Goal: Book appointment/travel/reservation

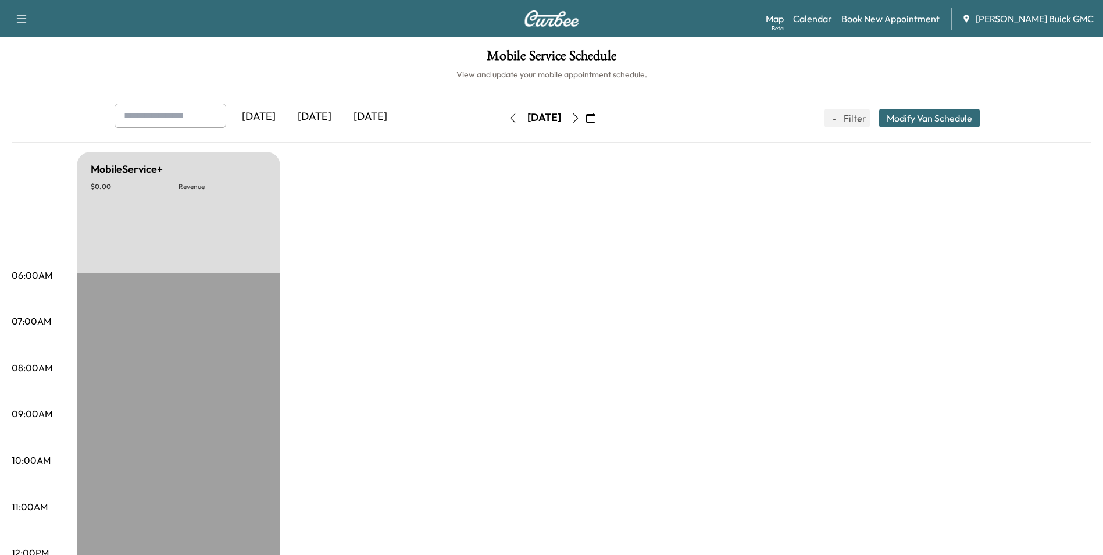
click at [586, 112] on button "button" at bounding box center [576, 118] width 20 height 19
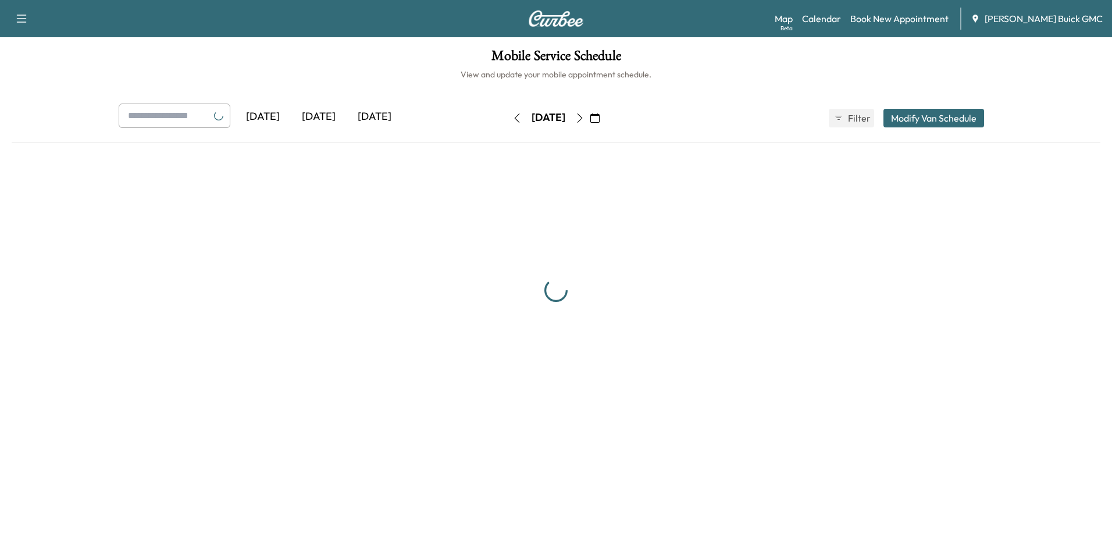
click at [584, 120] on icon "button" at bounding box center [579, 117] width 9 height 9
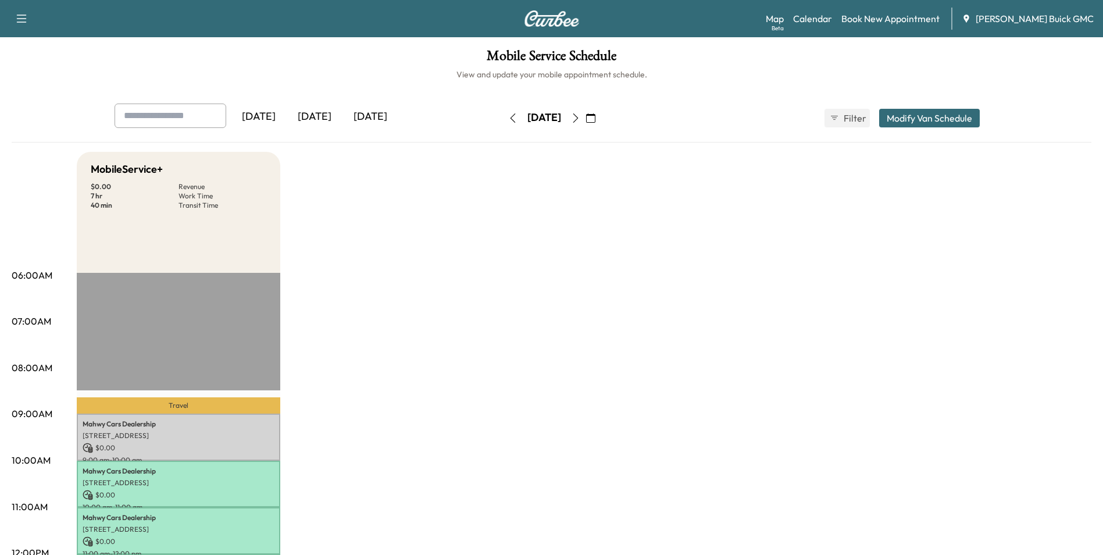
click at [578, 119] on icon "button" at bounding box center [575, 117] width 5 height 9
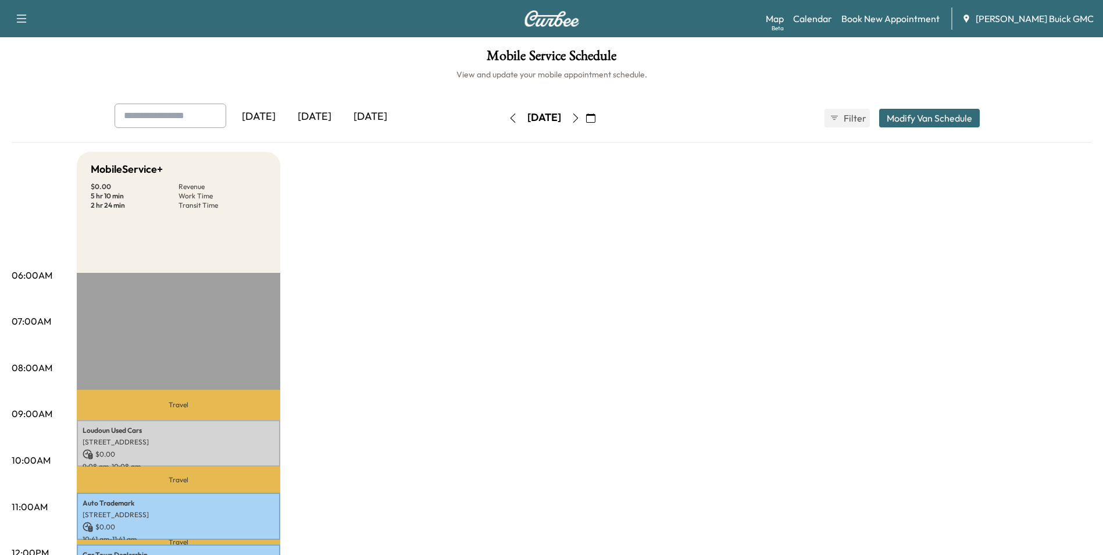
click at [580, 117] on icon "button" at bounding box center [575, 117] width 9 height 9
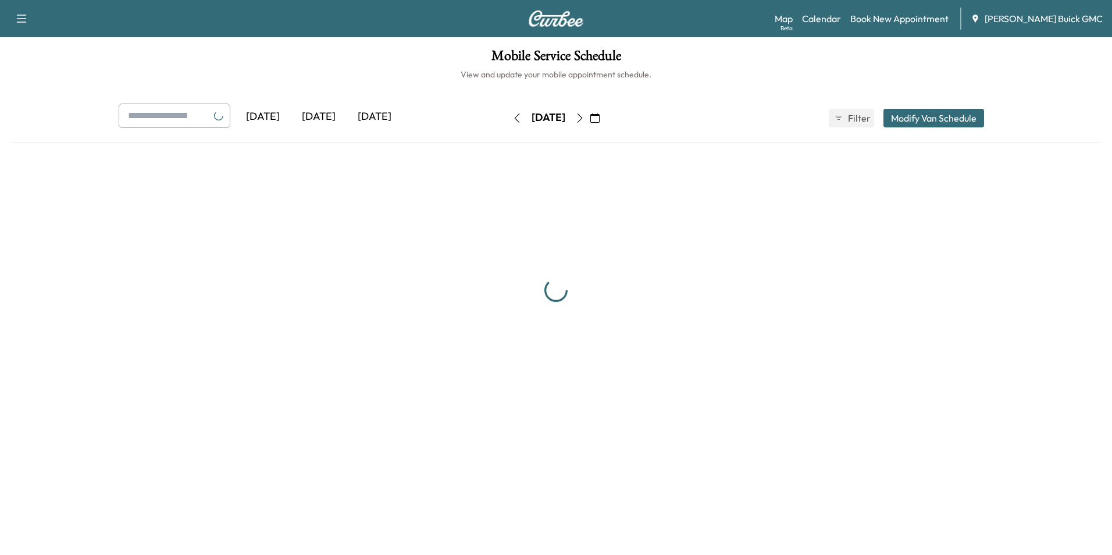
click at [584, 117] on icon "button" at bounding box center [579, 117] width 9 height 9
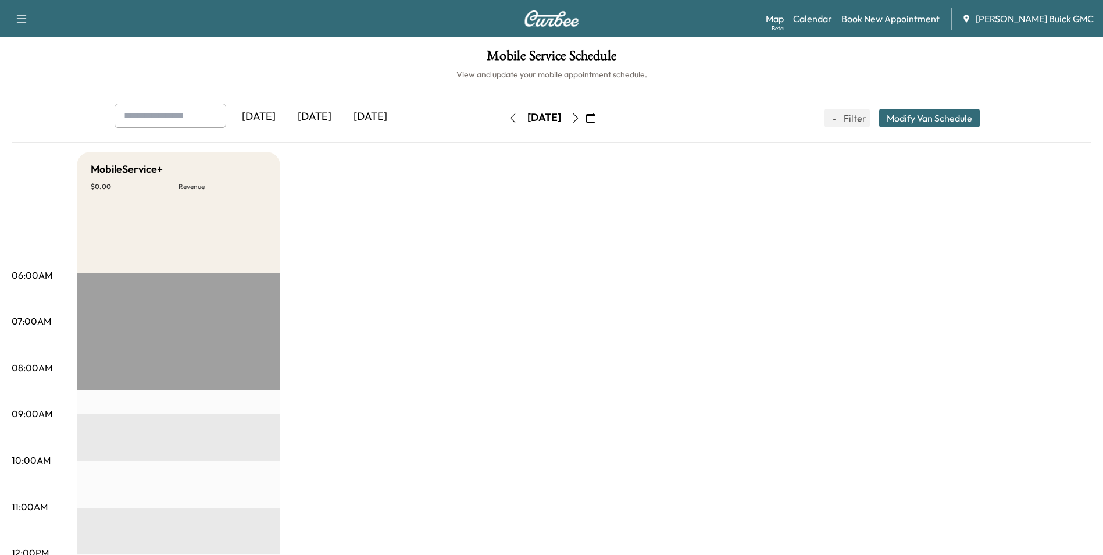
click at [580, 120] on icon "button" at bounding box center [575, 117] width 9 height 9
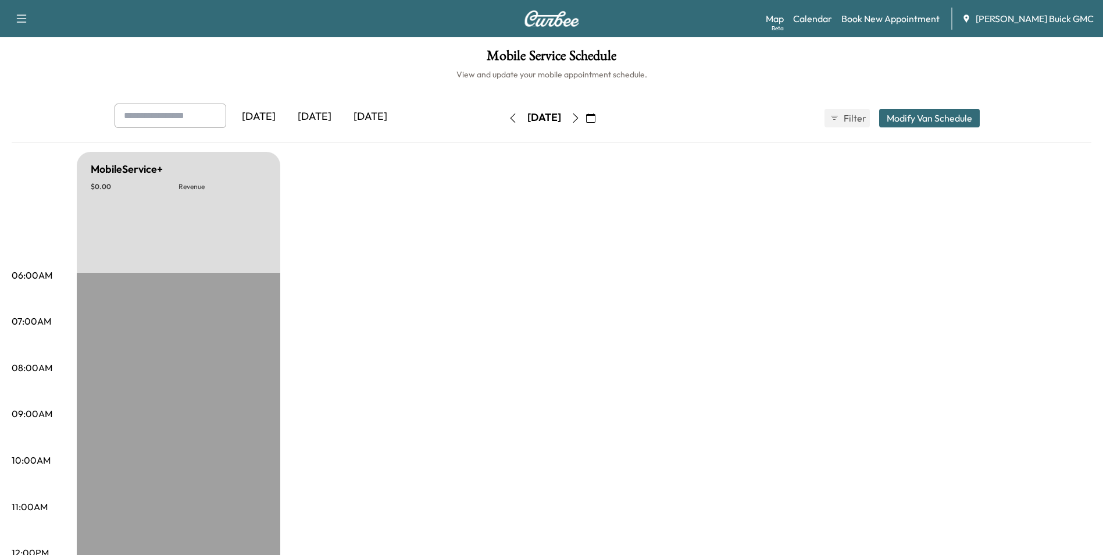
click at [580, 117] on icon "button" at bounding box center [575, 117] width 9 height 9
click at [578, 120] on icon "button" at bounding box center [575, 117] width 5 height 9
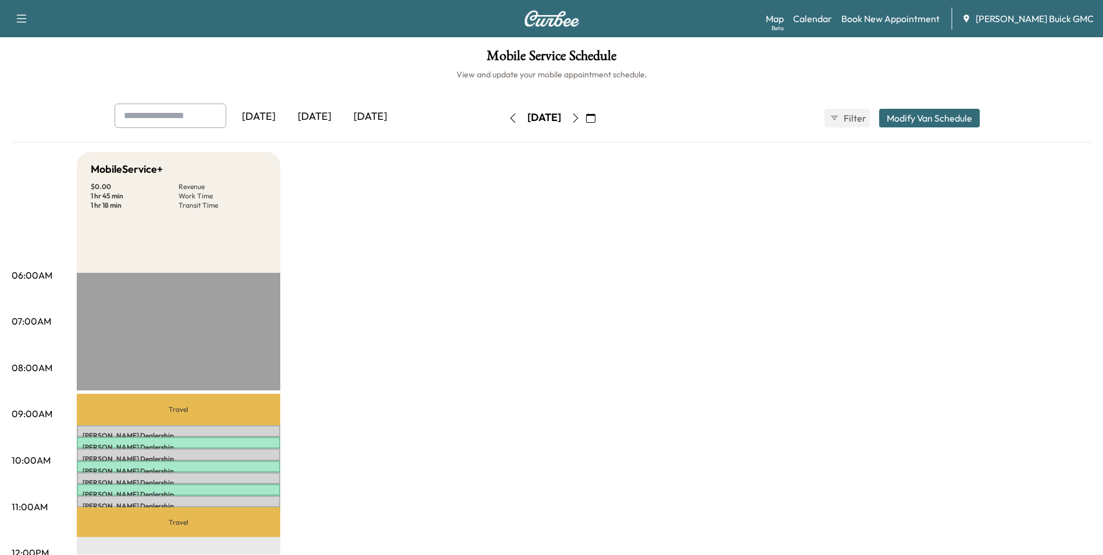
click at [580, 120] on icon "button" at bounding box center [575, 117] width 9 height 9
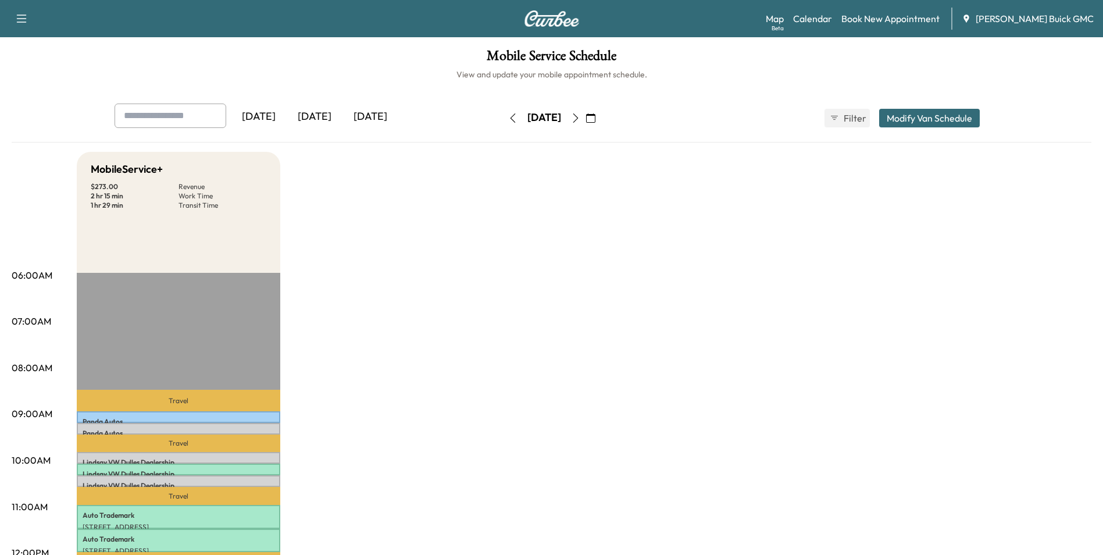
click at [580, 120] on icon "button" at bounding box center [575, 117] width 9 height 9
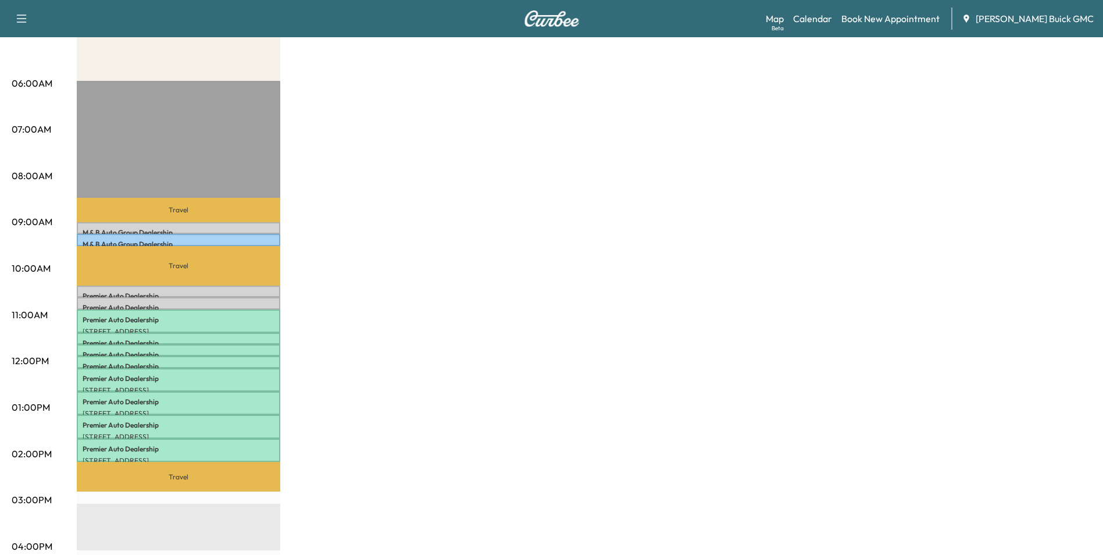
scroll to position [190, 0]
